Goal: Task Accomplishment & Management: Complete application form

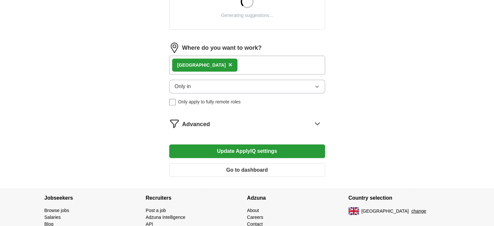
scroll to position [263, 0]
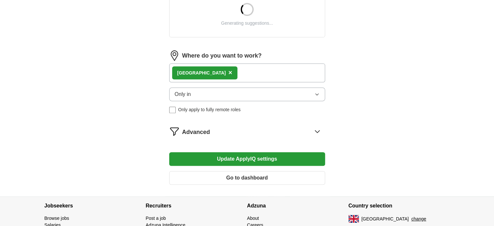
click at [291, 133] on div "Advanced" at bounding box center [253, 131] width 143 height 10
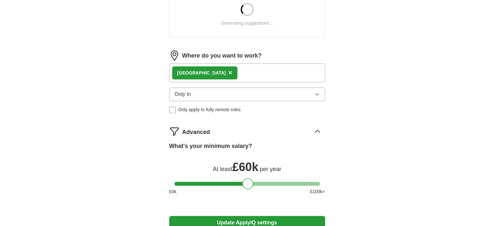
click at [291, 133] on div "Advanced" at bounding box center [253, 131] width 143 height 10
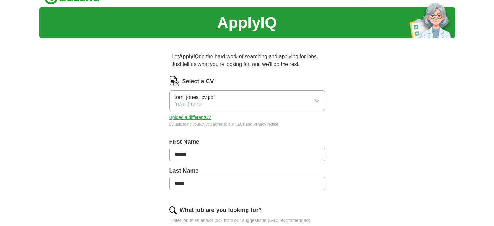
scroll to position [0, 0]
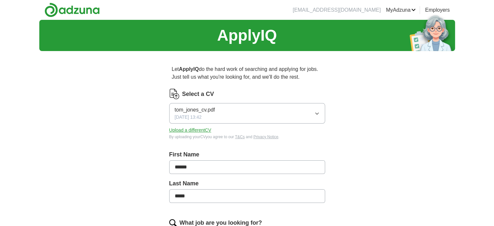
click at [0, 0] on link "Logout" at bounding box center [0, 0] width 0 height 0
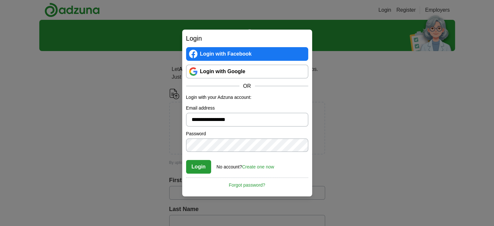
click at [206, 120] on input "**********" at bounding box center [247, 120] width 122 height 14
type input "**********"
click at [186, 160] on button "Login" at bounding box center [198, 167] width 25 height 14
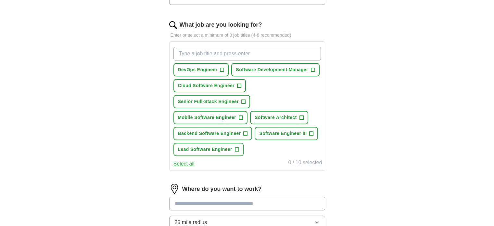
scroll to position [197, 0]
click at [220, 69] on span "+" at bounding box center [222, 70] width 4 height 5
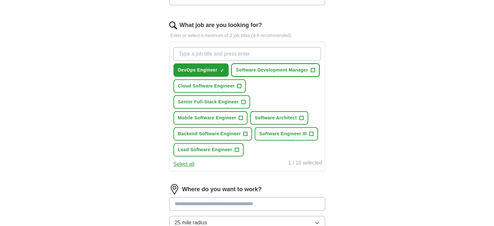
click at [249, 68] on span "Software Development Manager" at bounding box center [272, 70] width 72 height 7
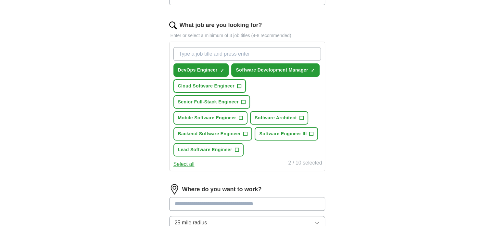
click at [232, 84] on span "Cloud Software Engineer" at bounding box center [206, 85] width 57 height 7
click at [230, 98] on span "Senior Full-Stack Engineer" at bounding box center [208, 101] width 61 height 7
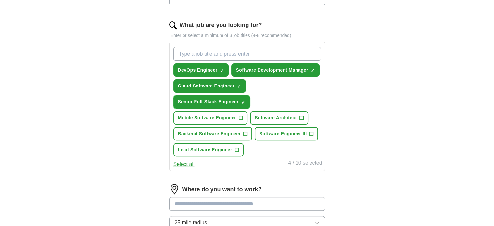
scroll to position [322, 0]
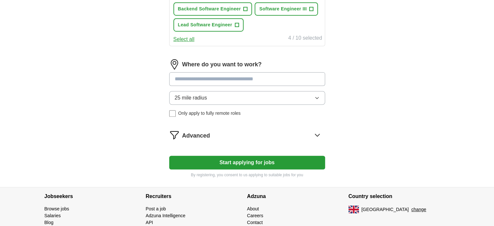
click at [193, 110] on span "Only apply to fully remote roles" at bounding box center [209, 113] width 62 height 7
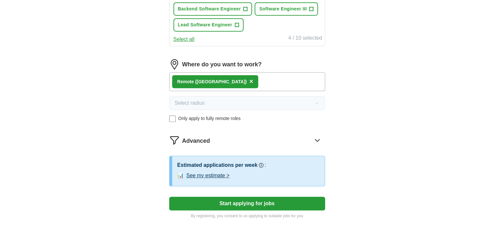
scroll to position [353, 0]
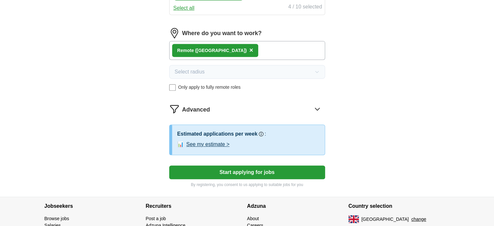
click at [316, 109] on icon at bounding box center [317, 109] width 10 height 10
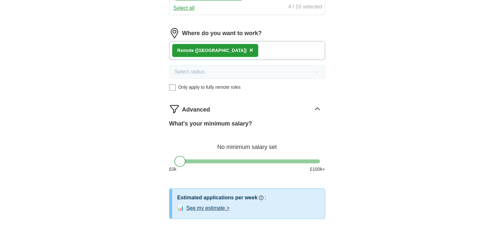
click at [318, 107] on icon at bounding box center [317, 108] width 4 height 2
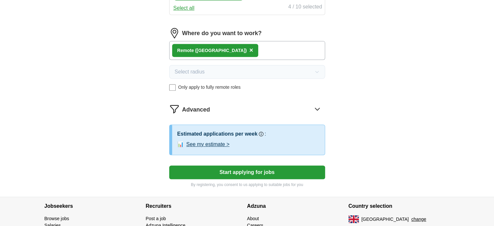
click at [218, 143] on button "See my estimate >" at bounding box center [207, 144] width 43 height 8
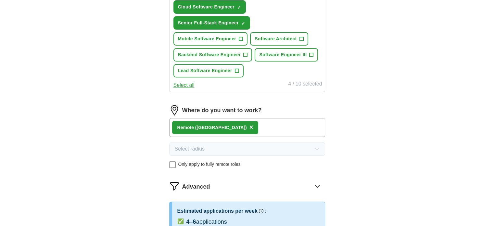
scroll to position [276, 0]
click at [243, 35] on button "Mobile Software Engineer +" at bounding box center [210, 38] width 74 height 13
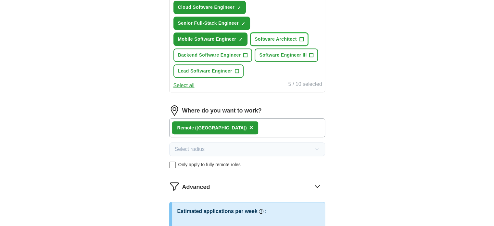
click at [263, 39] on span "Software Architect" at bounding box center [276, 39] width 42 height 7
click at [239, 58] on button "Backend Software Engineer +" at bounding box center [212, 54] width 79 height 13
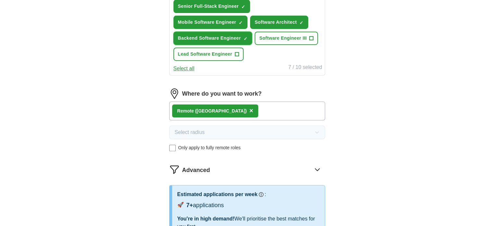
scroll to position [290, 0]
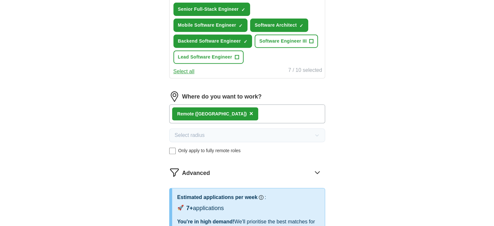
click at [205, 150] on span "Only apply to fully remote roles" at bounding box center [209, 150] width 62 height 7
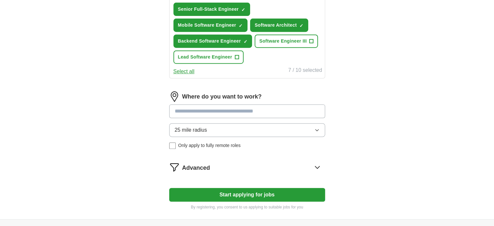
click at [227, 112] on input at bounding box center [247, 111] width 156 height 14
type input "******"
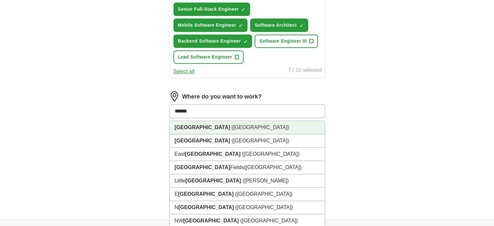
click at [221, 121] on li "[GEOGRAPHIC_DATA] ([GEOGRAPHIC_DATA])" at bounding box center [246, 127] width 155 height 13
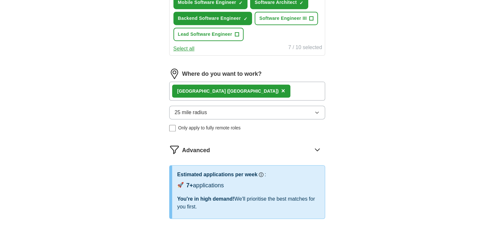
scroll to position [312, 0]
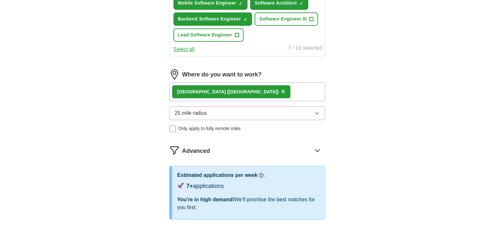
click at [200, 125] on span "Only apply to fully remote roles" at bounding box center [209, 128] width 62 height 7
click at [203, 146] on span "Advanced" at bounding box center [196, 150] width 28 height 9
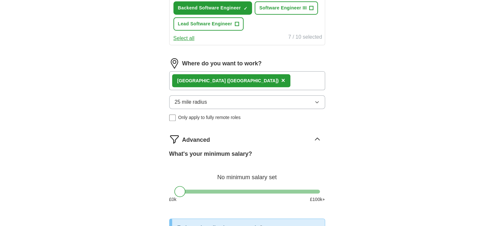
scroll to position [323, 0]
click at [194, 190] on div "What's your minimum salary? No minimum salary set £ 0 k £ 100 k+" at bounding box center [247, 178] width 156 height 58
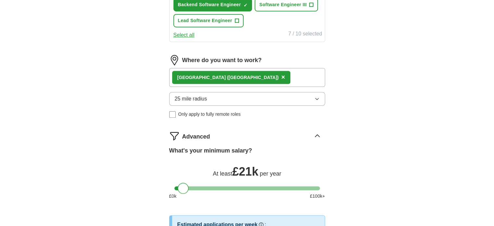
drag, startPoint x: 182, startPoint y: 184, endPoint x: 186, endPoint y: 186, distance: 5.1
click at [186, 186] on div at bounding box center [183, 187] width 11 height 11
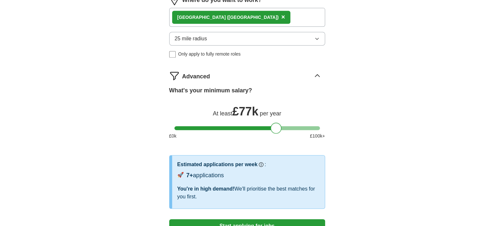
click at [277, 126] on div at bounding box center [246, 128] width 145 height 4
click at [186, 126] on div at bounding box center [246, 128] width 145 height 4
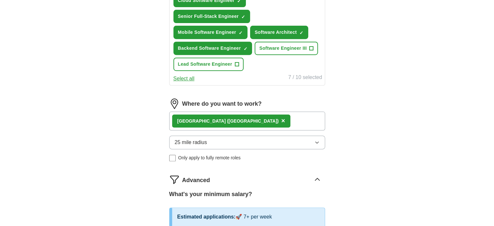
scroll to position [280, 0]
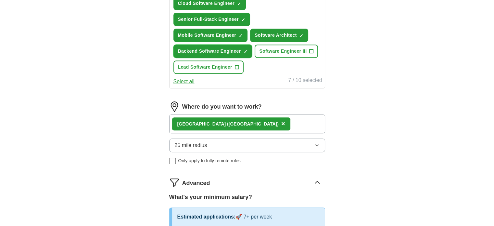
click at [0, 0] on span "×" at bounding box center [0, 0] width 0 height 0
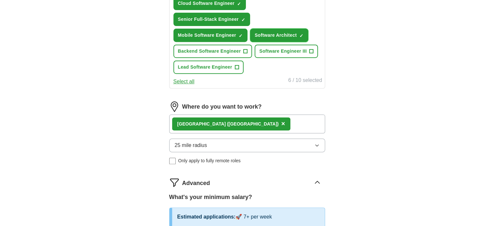
click at [263, 35] on span "Software Architect" at bounding box center [276, 35] width 42 height 7
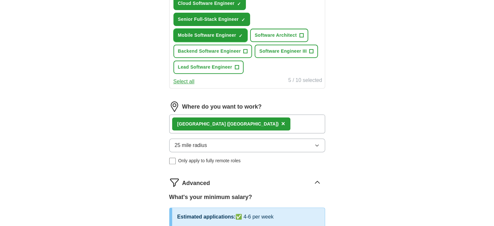
drag, startPoint x: 231, startPoint y: 31, endPoint x: 235, endPoint y: 11, distance: 21.1
click at [235, 11] on div "DevOps Engineer ✓ × Software Development Manager ✓ × Cloud Software Engineer ✓ …" at bounding box center [247, 19] width 150 height 114
click at [236, 16] on span "Senior Full-Stack Engineer" at bounding box center [208, 19] width 61 height 7
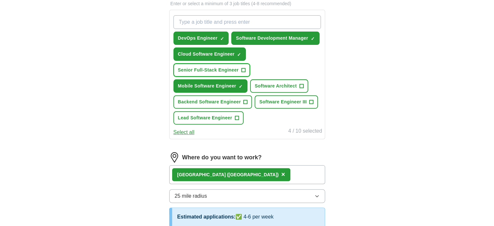
scroll to position [229, 0]
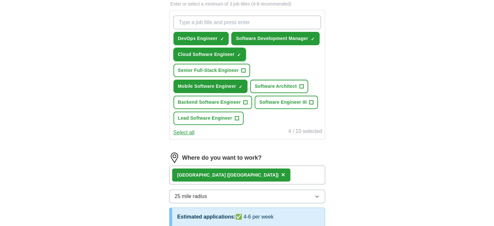
click at [226, 55] on span "Cloud Software Engineer" at bounding box center [206, 54] width 57 height 7
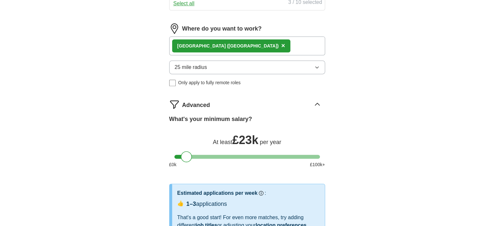
scroll to position [366, 0]
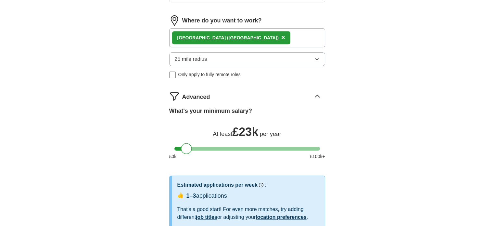
click at [215, 148] on div "What's your minimum salary? At least £ 23k per year £ 0 k £ 100 k+" at bounding box center [247, 136] width 156 height 58
click at [219, 146] on div at bounding box center [246, 148] width 145 height 4
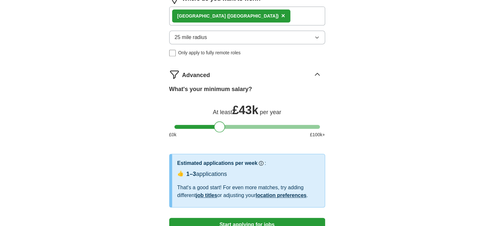
scroll to position [388, 0]
click at [255, 124] on div at bounding box center [246, 126] width 145 height 4
click at [274, 124] on div at bounding box center [246, 126] width 145 height 4
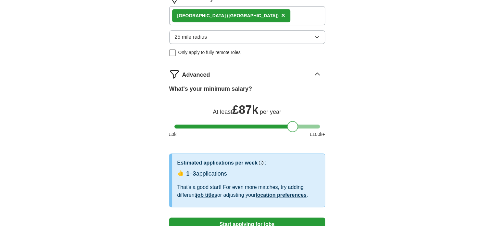
click at [292, 124] on div at bounding box center [246, 126] width 145 height 4
click at [191, 126] on div "What's your minimum salary? At least £ 87k per year £ 0 k £ 100 k+" at bounding box center [247, 113] width 156 height 58
click at [191, 125] on div at bounding box center [246, 126] width 145 height 4
click at [226, 51] on span "Only apply to fully remote roles" at bounding box center [209, 52] width 62 height 7
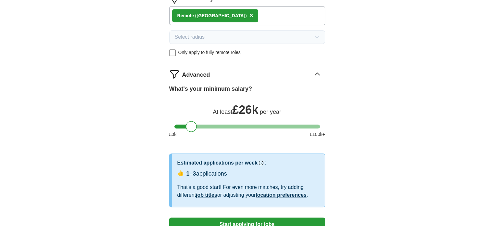
click at [205, 124] on div at bounding box center [246, 126] width 145 height 4
click at [266, 125] on div at bounding box center [246, 126] width 145 height 4
